Goal: Task Accomplishment & Management: Complete application form

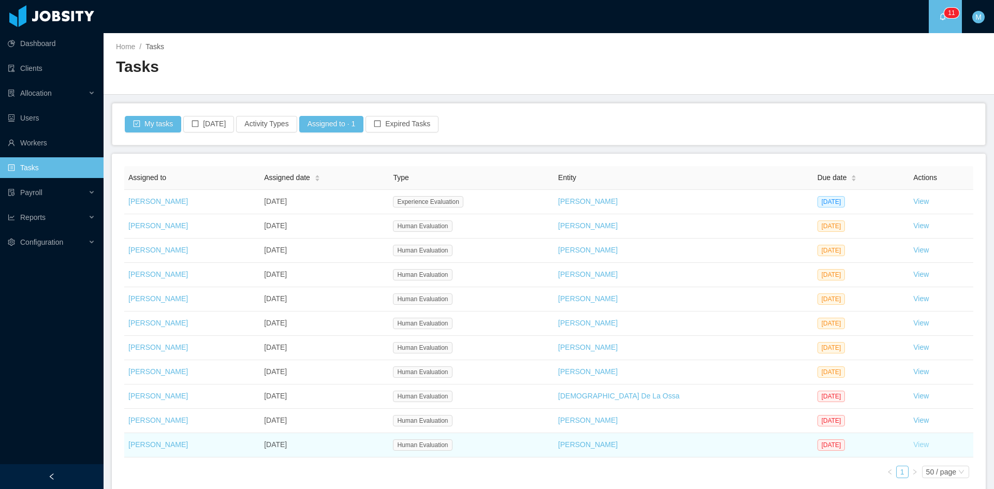
click at [913, 445] on link "View" at bounding box center [921, 445] width 16 height 8
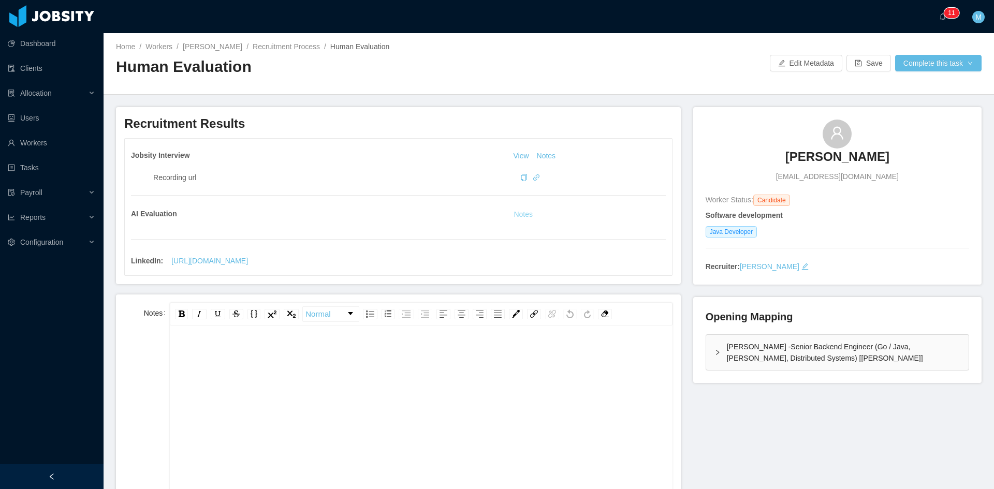
click at [522, 217] on button "Notes" at bounding box center [522, 215] width 27 height 12
click at [548, 156] on button "Notes" at bounding box center [546, 156] width 27 height 12
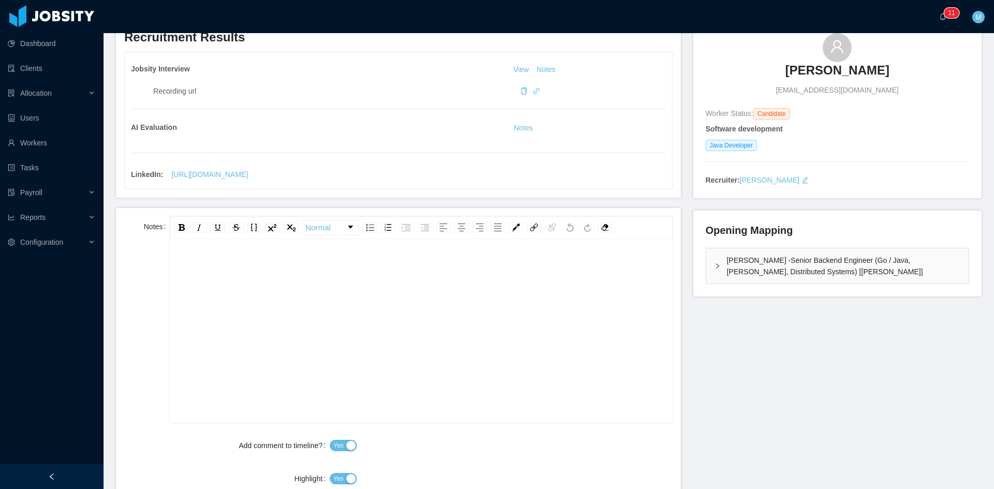
click at [380, 267] on div "rdw-editor" at bounding box center [421, 324] width 486 height 181
click at [304, 230] on link "Normal" at bounding box center [331, 228] width 56 height 14
click at [188, 268] on div "rdw-editor" at bounding box center [421, 324] width 486 height 181
click at [520, 284] on div "**********" at bounding box center [421, 347] width 486 height 181
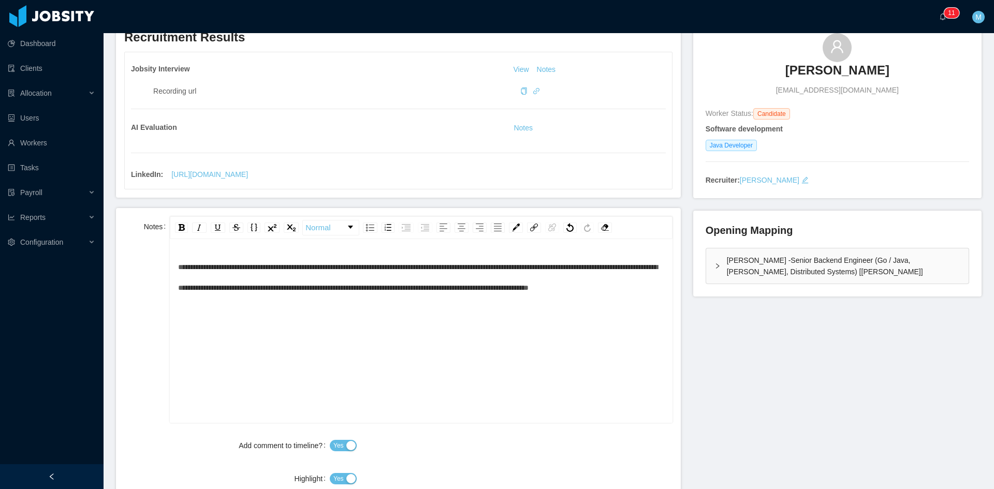
click at [285, 297] on div "**********" at bounding box center [421, 277] width 486 height 41
click at [709, 260] on div "[PERSON_NAME] -Senior Backend Engineer (Go / Java, [PERSON_NAME], Distributed S…" at bounding box center [837, 265] width 262 height 35
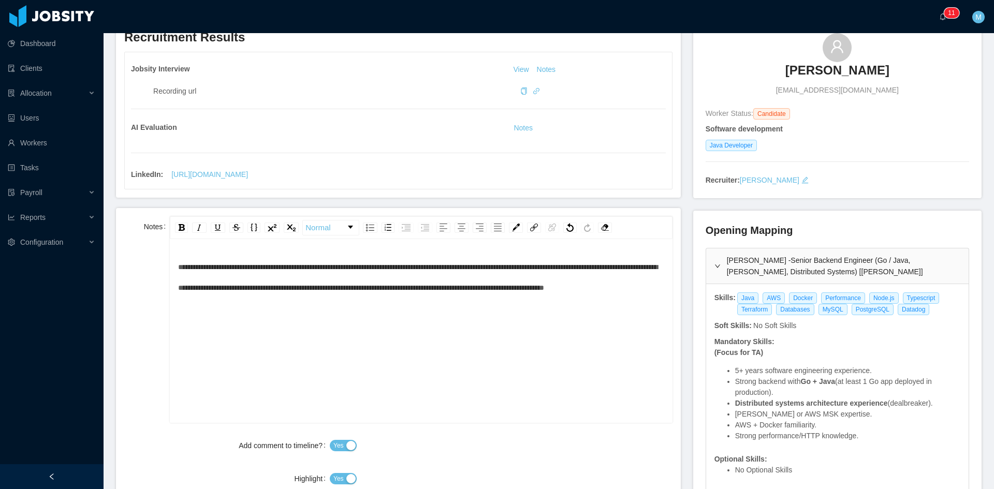
click at [333, 298] on div "**********" at bounding box center [421, 277] width 486 height 41
click at [519, 135] on div "Jobsity Interview View Notes Recording url AI Evaluation Notes LinkedIn : [URL]…" at bounding box center [398, 120] width 547 height 137
click at [517, 132] on button "Notes" at bounding box center [522, 128] width 27 height 12
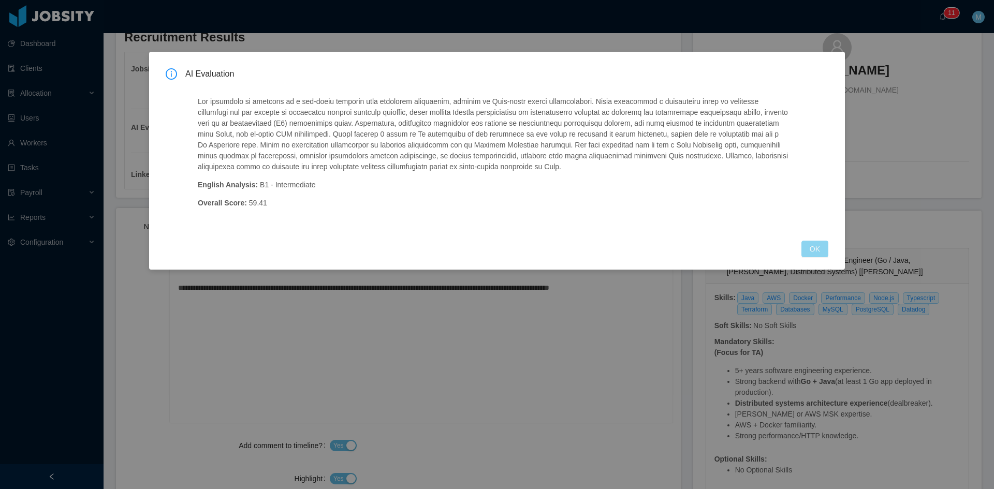
click at [811, 251] on button "OK" at bounding box center [814, 249] width 27 height 17
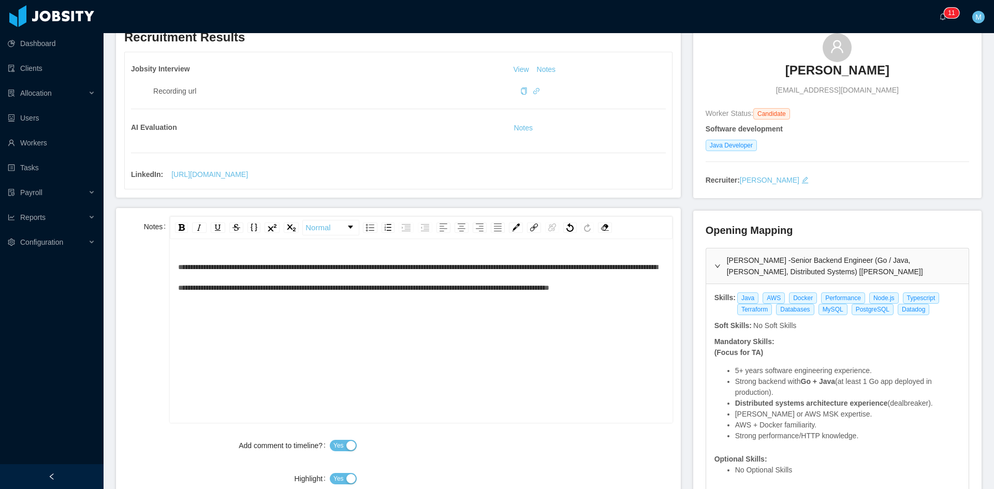
click at [271, 298] on div "**********" at bounding box center [421, 277] width 486 height 41
click at [285, 325] on div "**********" at bounding box center [421, 347] width 486 height 181
click at [561, 326] on div "**********" at bounding box center [421, 315] width 486 height 21
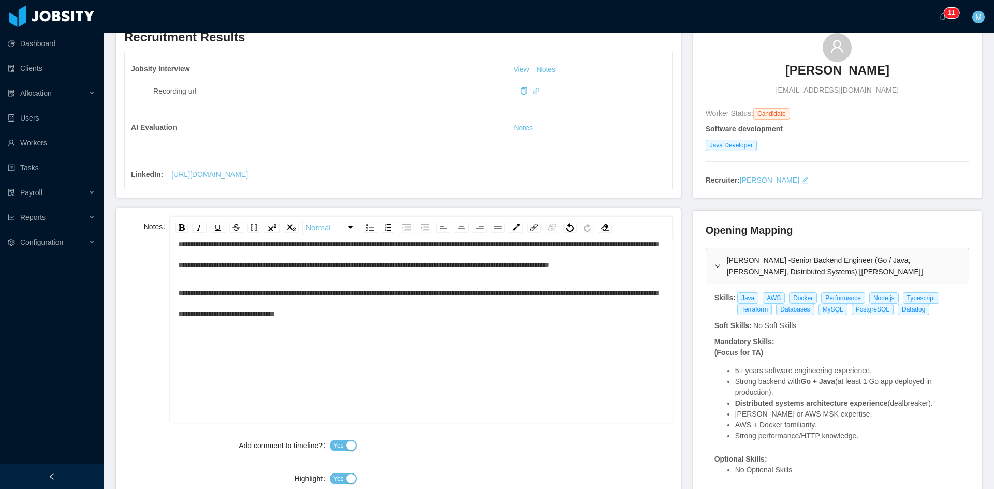
scroll to position [172, 0]
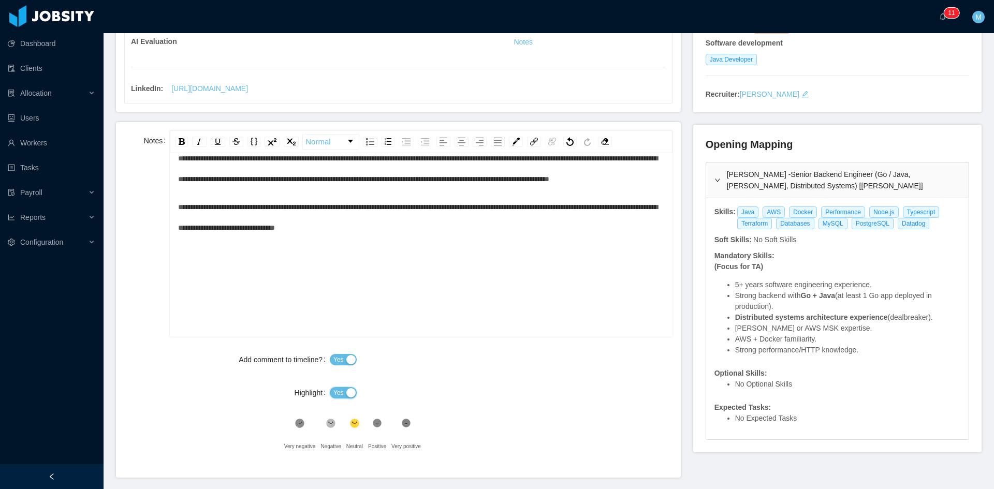
drag, startPoint x: 350, startPoint y: 393, endPoint x: 349, endPoint y: 384, distance: 9.8
click at [350, 392] on button "Yes" at bounding box center [343, 392] width 27 height 11
click at [329, 423] on icon at bounding box center [330, 423] width 5 height 2
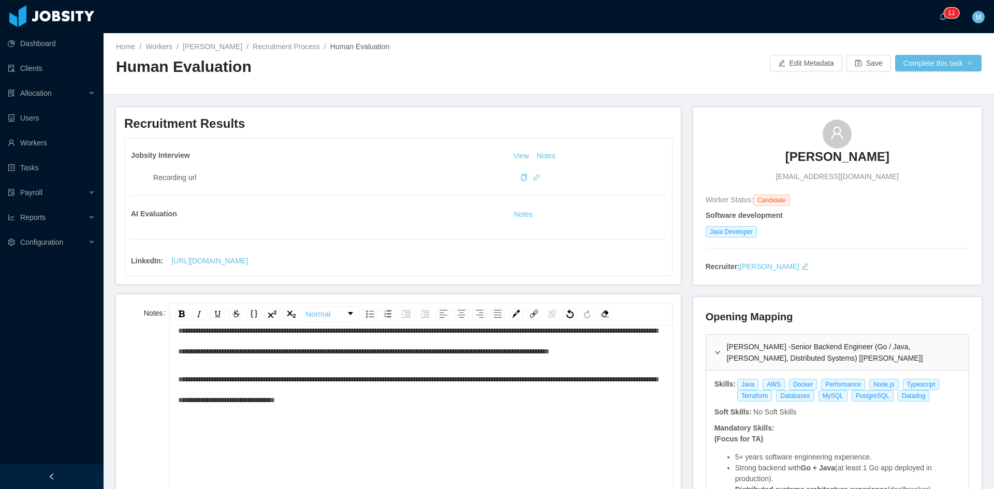
scroll to position [0, 0]
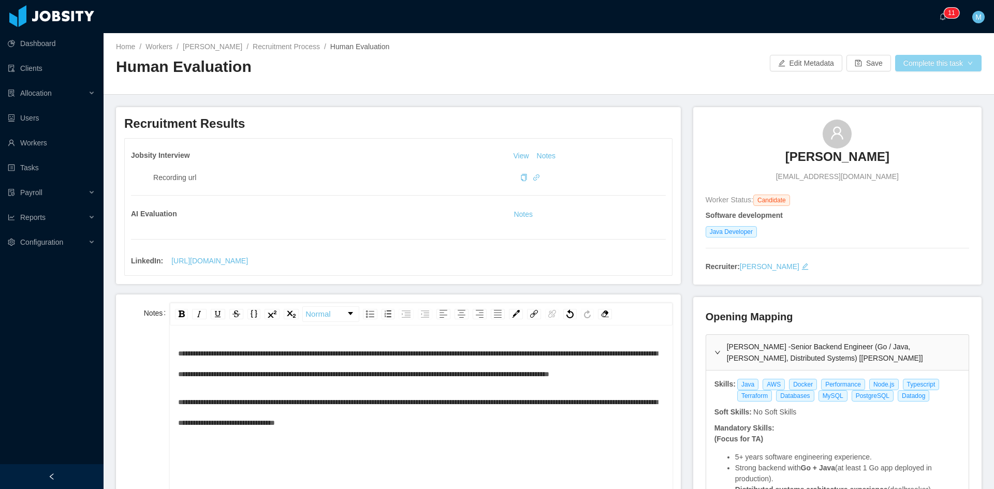
click at [963, 67] on button "Complete this task" at bounding box center [938, 63] width 86 height 17
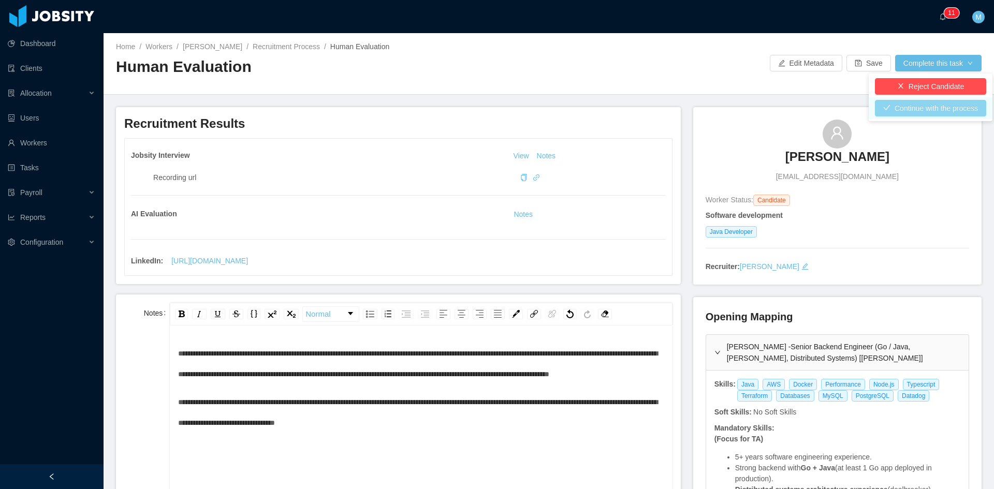
click at [924, 101] on button "Continue with the process" at bounding box center [930, 108] width 111 height 17
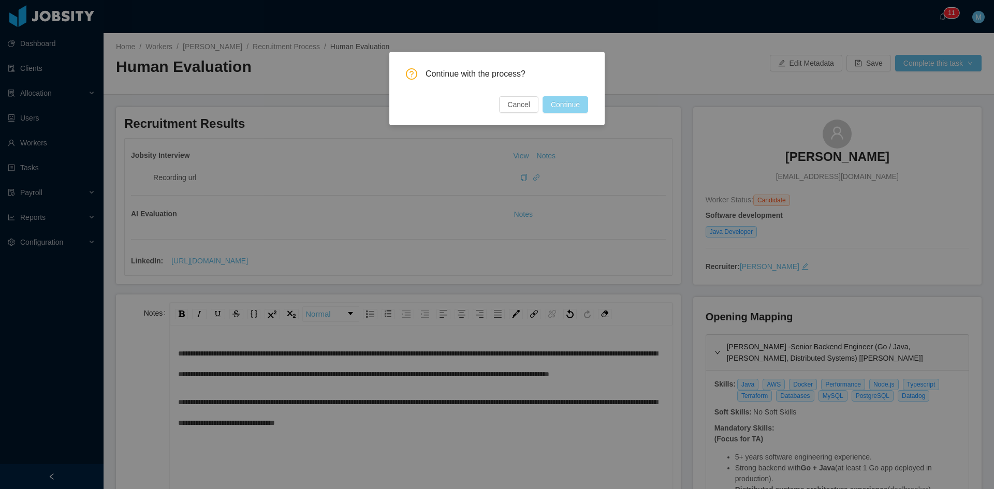
click at [572, 104] on button "Continue" at bounding box center [566, 104] width 46 height 17
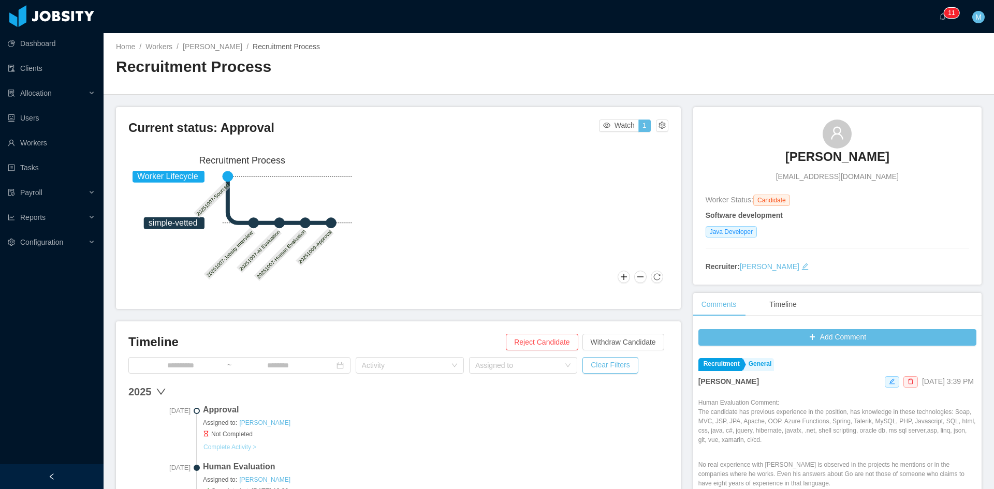
click at [233, 446] on button "Complete Activity >" at bounding box center [230, 447] width 54 height 8
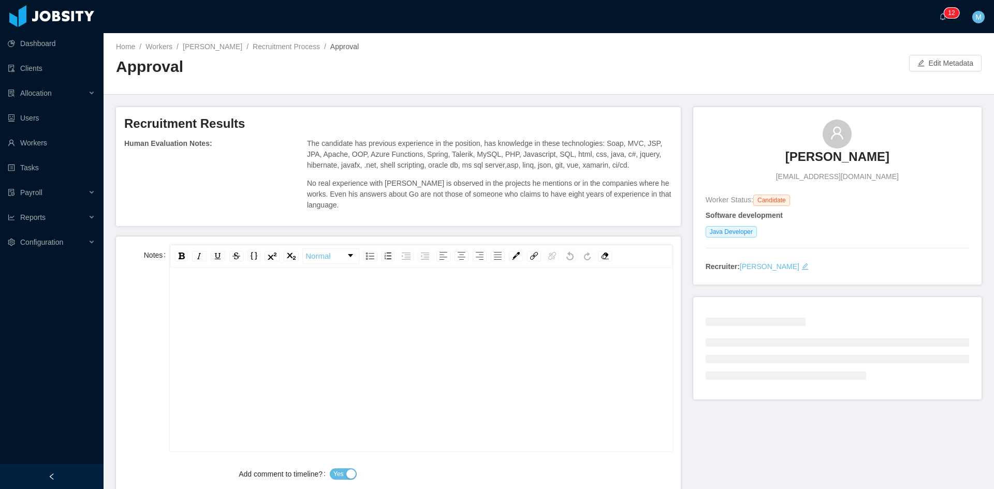
click at [319, 340] on div "rdw-editor" at bounding box center [421, 375] width 486 height 181
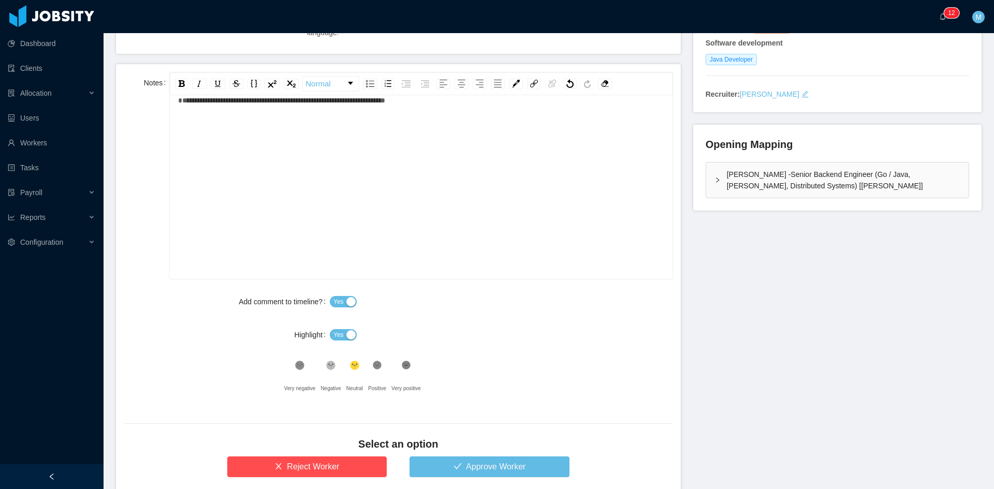
scroll to position [242, 0]
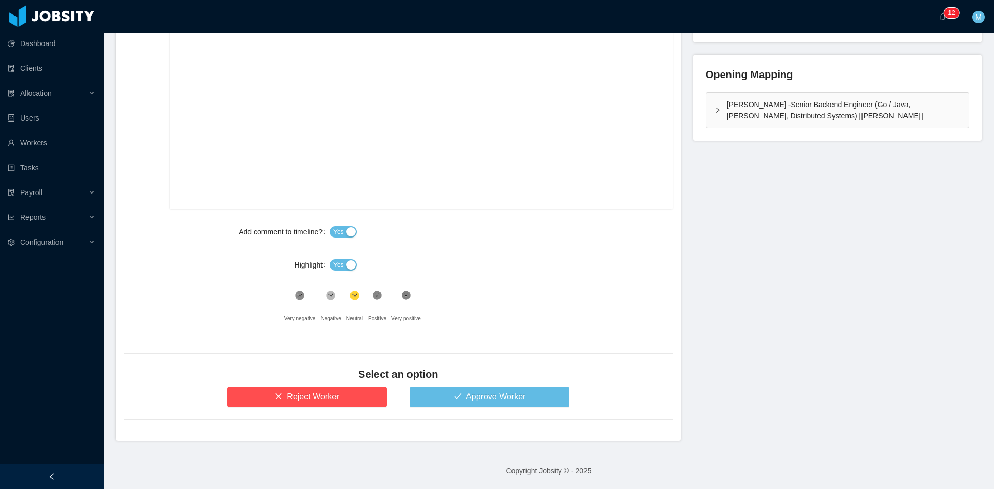
click at [337, 261] on span "Yes" at bounding box center [338, 265] width 10 height 10
click at [446, 394] on button "Approve Worker" at bounding box center [489, 397] width 160 height 21
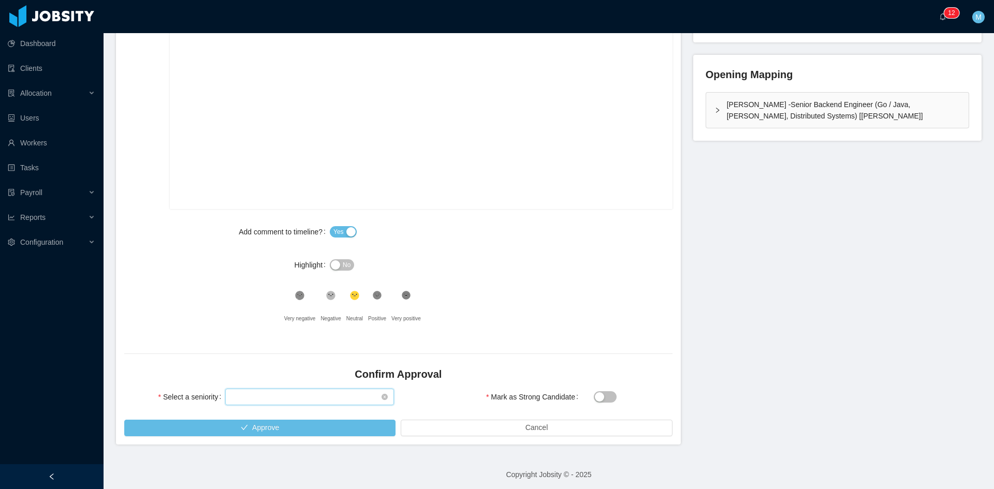
click at [307, 403] on div "Select seniority" at bounding box center [306, 397] width 150 height 16
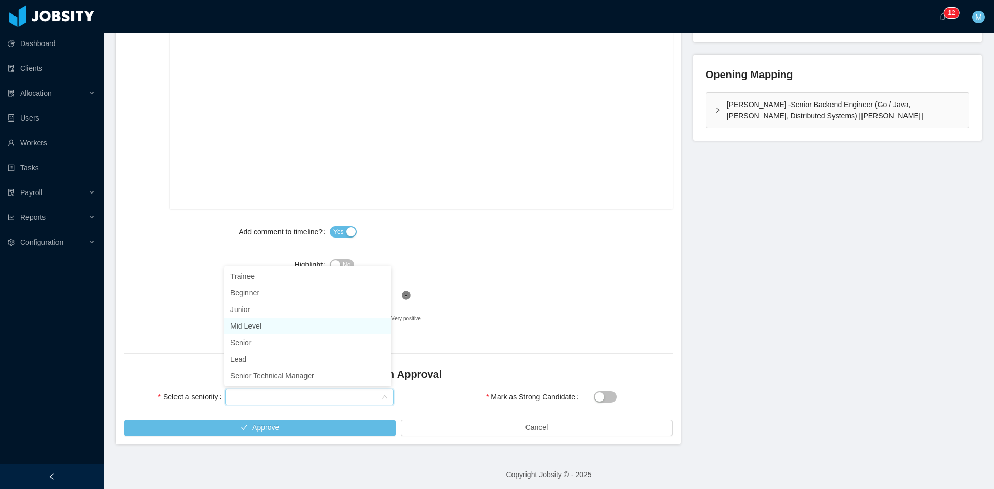
click at [251, 325] on li "Mid Level" at bounding box center [307, 326] width 167 height 17
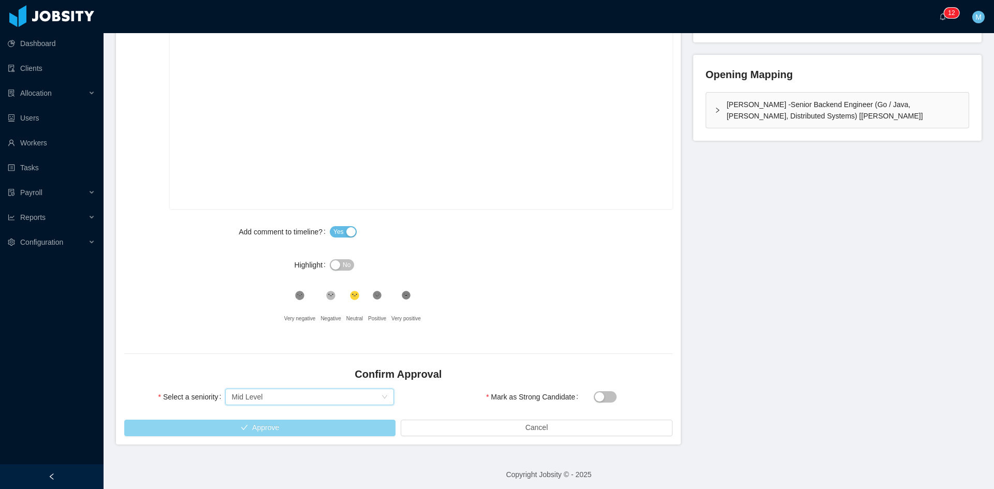
click at [279, 426] on button "Approve" at bounding box center [259, 428] width 271 height 17
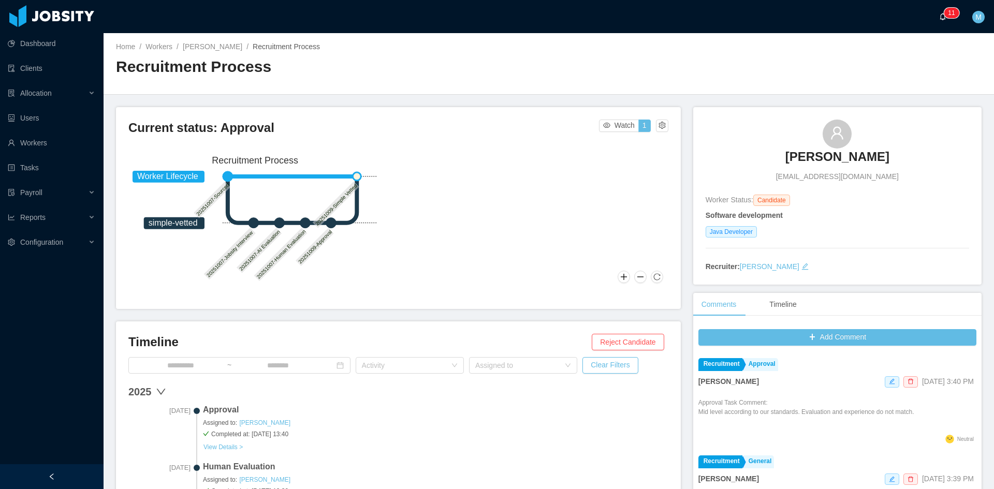
click at [942, 21] on a=83ded146-cd66-4514-80a8-9a7b1e1b5eb6/Matias%20Marin"] "0 1 2 3 4 5 6 7 8 9 0 1 2 3 4 5 6 7 8 9 0 1 2 3 4 5 6 7 8 9 0 1 2 3 4 5 6 7 8 9…" at bounding box center [945, 16] width 12 height 33
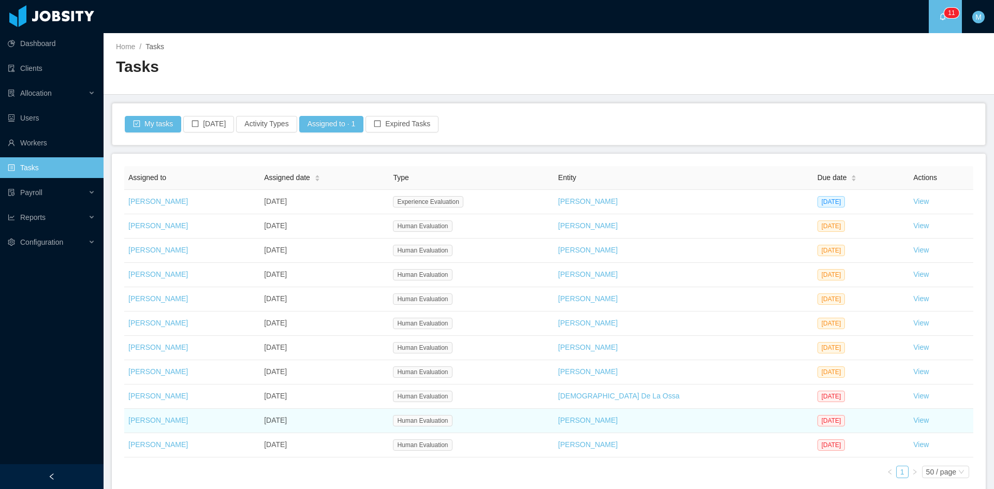
scroll to position [54, 0]
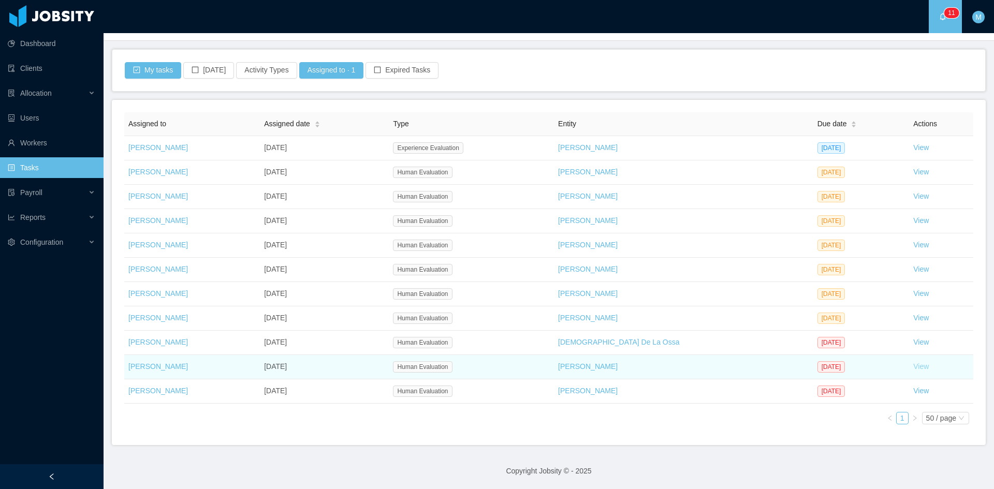
click at [913, 367] on link "View" at bounding box center [921, 366] width 16 height 8
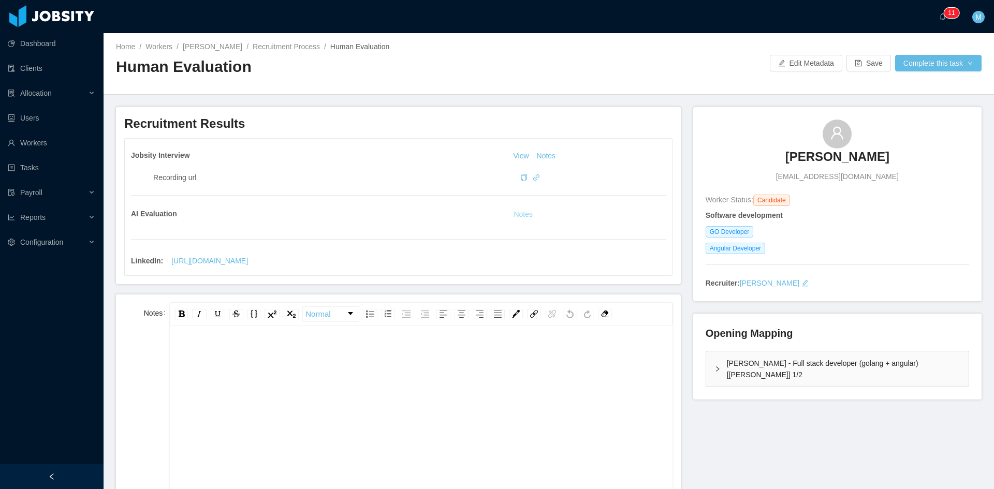
click at [521, 217] on button "Notes" at bounding box center [522, 215] width 27 height 12
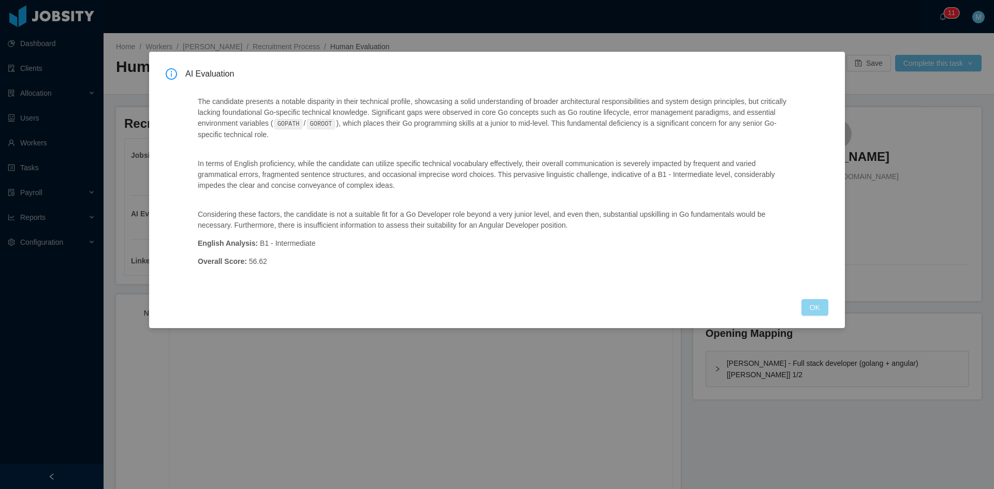
click at [816, 303] on button "OK" at bounding box center [814, 307] width 27 height 17
